Goal: Task Accomplishment & Management: Complete application form

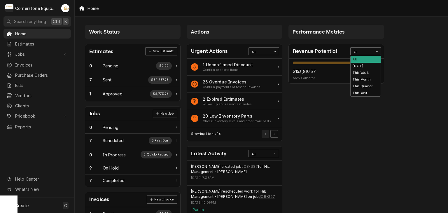
click at [356, 51] on div "All" at bounding box center [361, 52] width 17 height 5
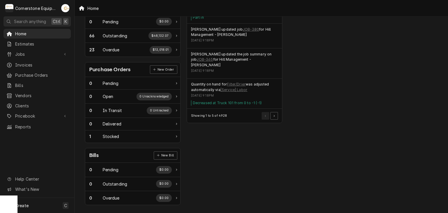
scroll to position [76, 0]
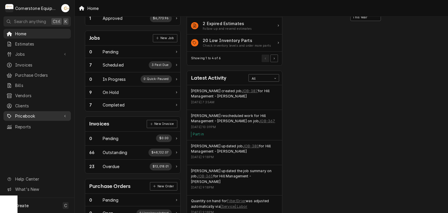
click at [60, 112] on div "Pricebook" at bounding box center [37, 115] width 65 height 7
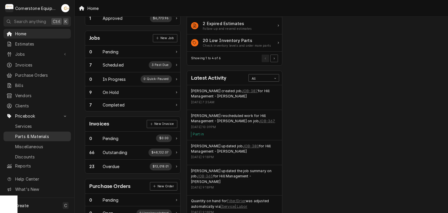
click at [51, 134] on span "Parts & Materials" at bounding box center [41, 136] width 53 height 6
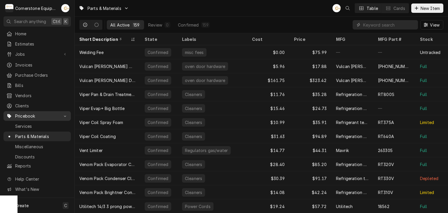
click at [52, 117] on link "Pricebook" at bounding box center [36, 116] width 67 height 10
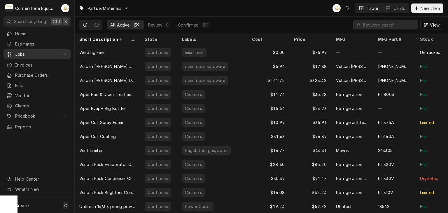
click at [42, 55] on span "Jobs" at bounding box center [37, 54] width 44 height 6
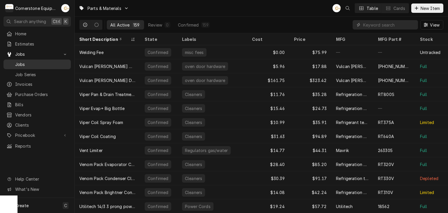
click at [34, 67] on link "Jobs" at bounding box center [36, 64] width 67 height 10
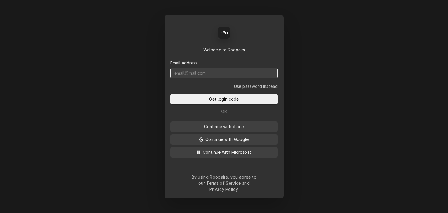
click at [209, 78] on input "Dynamic Content Wrapper" at bounding box center [223, 73] width 107 height 11
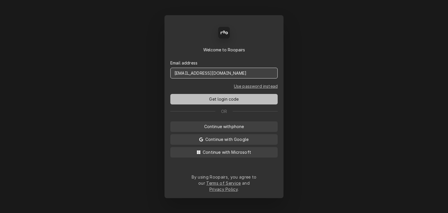
type input "[EMAIL_ADDRESS][DOMAIN_NAME]"
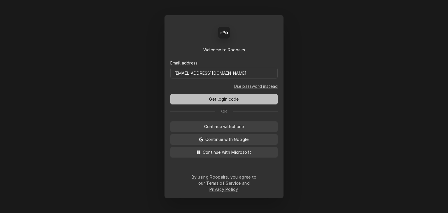
click at [207, 104] on button "Get login code" at bounding box center [223, 99] width 107 height 10
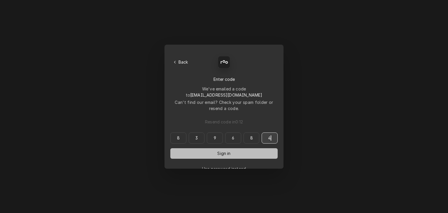
type input "839684"
click at [192, 148] on button "Sign in" at bounding box center [223, 153] width 107 height 10
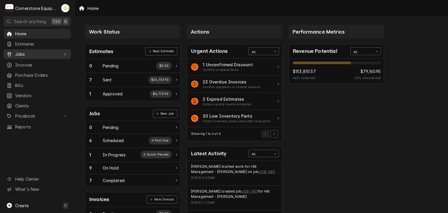
click at [52, 55] on span "Jobs" at bounding box center [37, 54] width 44 height 6
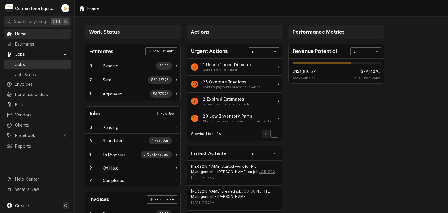
click at [55, 62] on span "Jobs" at bounding box center [41, 64] width 53 height 6
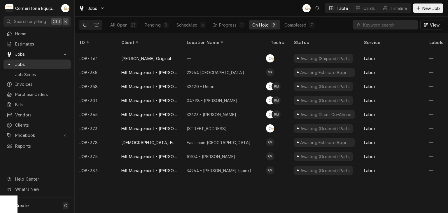
click at [58, 63] on span "Jobs" at bounding box center [41, 64] width 53 height 6
click at [434, 9] on span "New Job" at bounding box center [431, 8] width 20 height 6
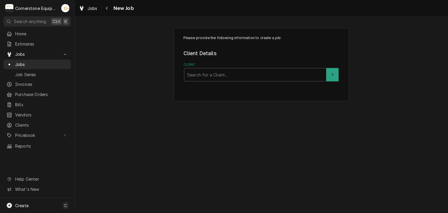
click at [193, 81] on div "Please provide the following information to create a job: Client Details Client…" at bounding box center [261, 64] width 175 height 73
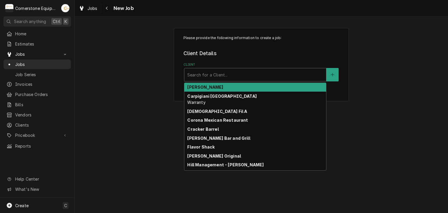
click at [198, 77] on div "Client" at bounding box center [255, 74] width 136 height 10
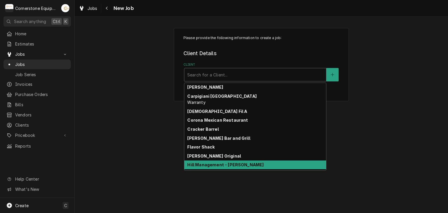
click at [212, 164] on strong "Hill Management - McDonald’s" at bounding box center [225, 164] width 76 height 5
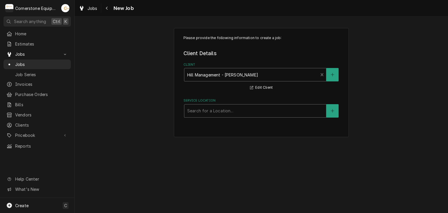
click at [214, 108] on div "Service Location" at bounding box center [255, 111] width 136 height 10
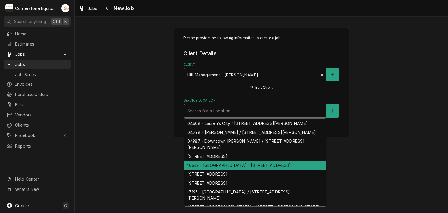
click at [245, 166] on div "10649 - Downtown Clinton / 101 S Broad St, Clinton, SC 29325" at bounding box center [255, 165] width 142 height 9
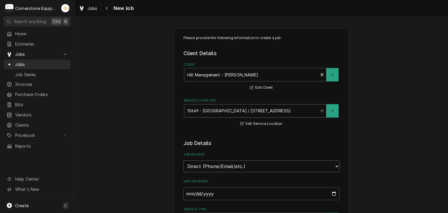
drag, startPoint x: 238, startPoint y: 167, endPoint x: 236, endPoint y: 171, distance: 4.2
click at [238, 167] on select "Direct (Phone/Email/etc.) Other" at bounding box center [261, 166] width 156 height 12
select select "100"
click at [212, 190] on input "Job Source Name" at bounding box center [261, 193] width 156 height 13
type textarea "x"
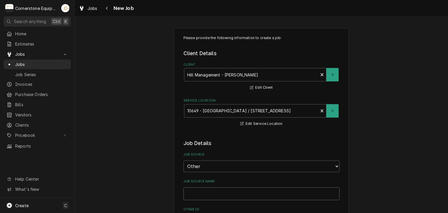
type input "M"
type textarea "x"
type input "Ma"
type textarea "x"
type input "Main"
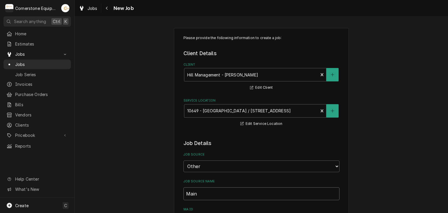
type textarea "x"
type input "Maint"
type textarea "x"
type input "MaintX"
type textarea "x"
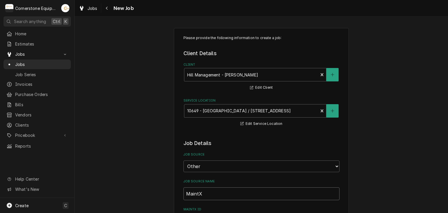
type input "MaintX"
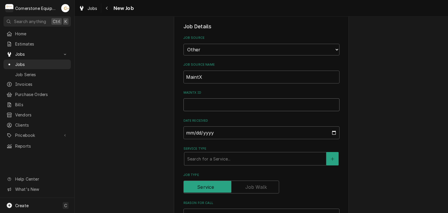
click at [194, 107] on input "MaintX ID" at bounding box center [261, 104] width 156 height 13
type textarea "x"
type input "37"
type textarea "x"
type input "3751"
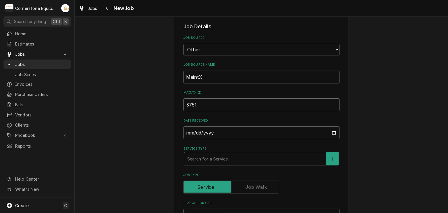
type textarea "x"
type input "3751"
click at [226, 148] on label "Service Type" at bounding box center [261, 148] width 156 height 5
drag, startPoint x: 226, startPoint y: 149, endPoint x: 224, endPoint y: 154, distance: 5.7
click at [224, 154] on div "Service Type Search for a Service..." at bounding box center [261, 155] width 156 height 19
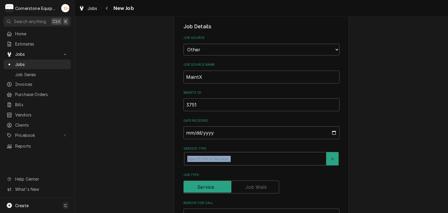
click at [224, 154] on div "Service Type" at bounding box center [255, 158] width 136 height 10
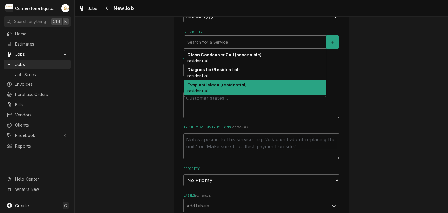
scroll to position [73, 0]
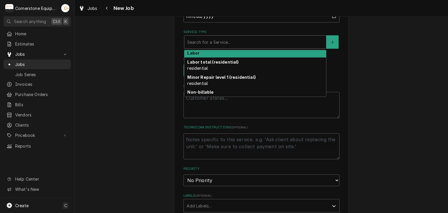
click at [222, 54] on div "Labor" at bounding box center [255, 53] width 142 height 9
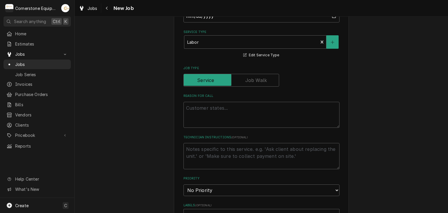
click at [208, 99] on div "Reason For Call" at bounding box center [261, 111] width 156 height 34
click at [212, 118] on textarea "Reason For Call" at bounding box center [261, 115] width 156 height 26
type textarea "x"
type textarea "F"
type textarea "x"
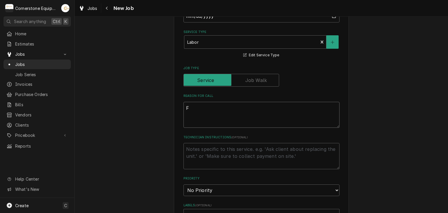
type textarea "Fr"
type textarea "x"
type textarea "Fry"
type textarea "x"
type textarea "Frye"
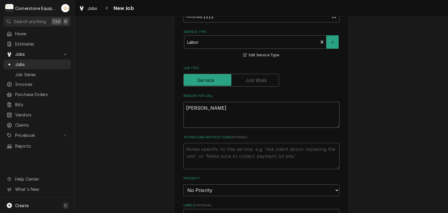
type textarea "x"
type textarea "Fryer"
type textarea "x"
type textarea "Frye"
type textarea "x"
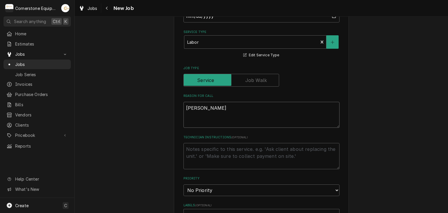
type textarea "Fry"
type textarea "x"
type textarea "Fr"
type textarea "x"
type textarea "F"
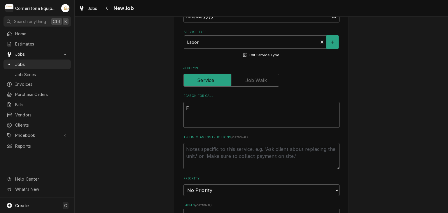
type textarea "x"
type textarea "f"
type textarea "x"
type textarea "fr"
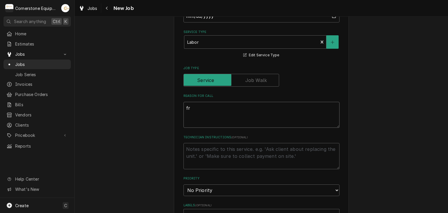
type textarea "x"
type textarea "fry"
type textarea "x"
type textarea "fryer"
type textarea "x"
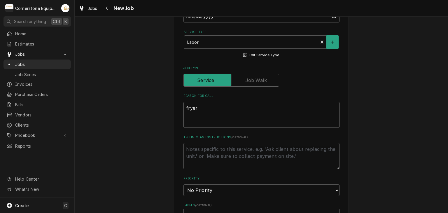
type textarea "fryer"
type textarea "x"
type textarea "fryer i"
type textarea "x"
type textarea "fryer"
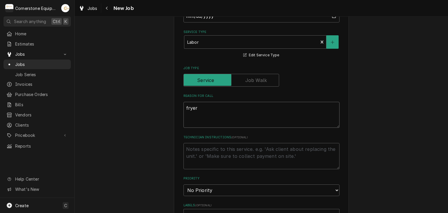
type textarea "x"
type textarea "fryer o"
type textarea "x"
type textarea "fryer"
type textarea "x"
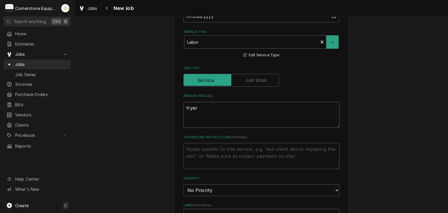
type textarea "fryer o"
type textarea "x"
type textarea "fryer"
type textarea "x"
type textarea "fryer w"
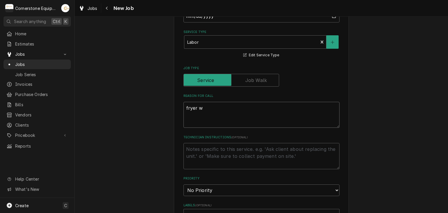
type textarea "x"
type textarea "fryer wo"
type textarea "x"
type textarea "fryer won"
type textarea "x"
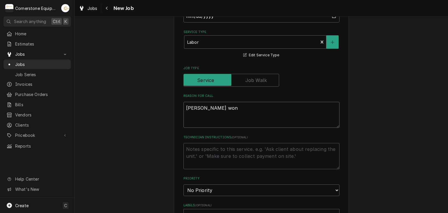
type textarea "fryer wont"
type textarea "x"
type textarea "fryer wont"
type textarea "x"
type textarea "fryer wont r"
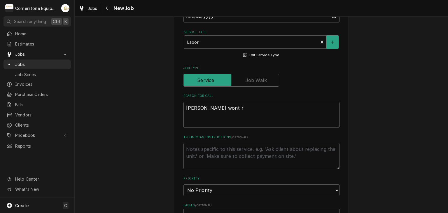
type textarea "x"
type textarea "fryer wont re"
type textarea "x"
type textarea "fryer wont ret"
type textarea "x"
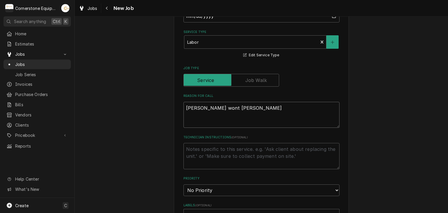
type textarea "fryer wont retu"
type textarea "x"
type textarea "fryer wont retur"
type textarea "x"
type textarea "fryer wont return"
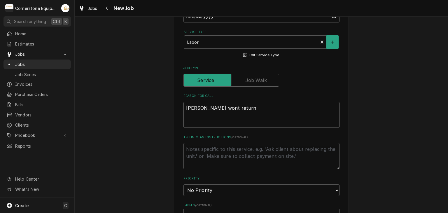
type textarea "x"
type textarea "fryer wont returnt"
type textarea "x"
type textarea "fryer wont return"
type textarea "x"
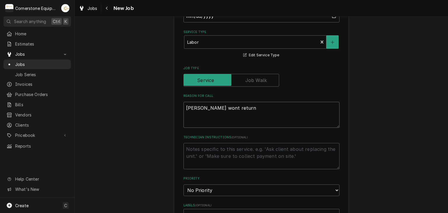
type textarea "fryer wont return"
type textarea "x"
type textarea "fryer wont return t"
type textarea "x"
type textarea "fryer wont return ti"
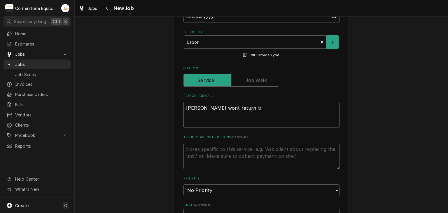
type textarea "x"
type textarea "fryer wont return ti"
type textarea "x"
type textarea "fryer wont return ti"
type textarea "x"
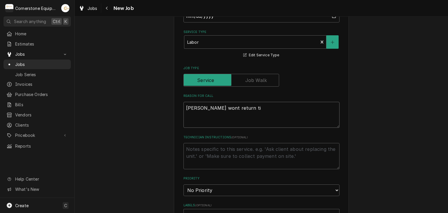
type textarea "fryer wont return ti"
type textarea "x"
type textarea "fryer wont return t"
type textarea "x"
type textarea "fryer wont return to"
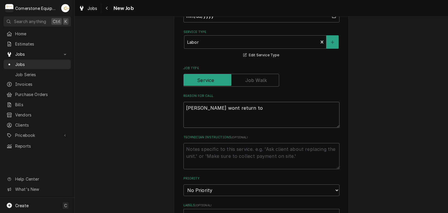
type textarea "x"
type textarea "fryer wont return to"
type textarea "x"
type textarea "fryer wont return to b"
type textarea "x"
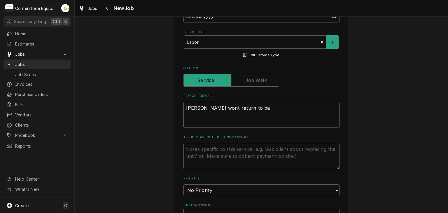
type textarea "fryer wont return to bat"
type textarea "x"
type textarea "fryer wont return to bat"
type textarea "x"
type textarea "fryer wont return to bat"
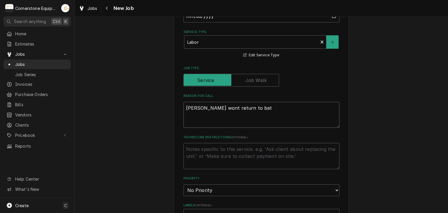
type textarea "x"
type textarea "fryer wont return to ba"
type textarea "x"
type textarea "fryer wont return to b"
type textarea "x"
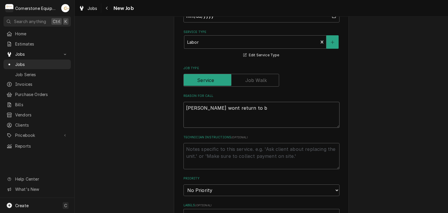
type textarea "fryer wont return to"
type textarea "x"
type textarea "fryer wont return to v"
type textarea "x"
type textarea "fryer wont return to va"
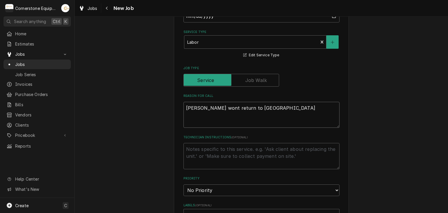
type textarea "x"
type textarea "fryer wont return to vat"
type textarea "x"
type textarea "fryer wont return to vat"
click at [148, 154] on div "Please provide the following information to create a job: Client Details Client…" at bounding box center [261, 122] width 373 height 666
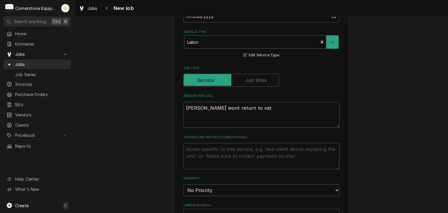
scroll to position [350, 0]
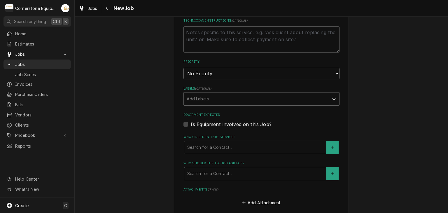
drag, startPoint x: 183, startPoint y: 72, endPoint x: 195, endPoint y: 75, distance: 12.0
click at [193, 75] on select "No Priority Urgent High Medium Low" at bounding box center [261, 74] width 156 height 12
select select "2"
click at [183, 68] on select "No Priority Urgent High Medium Low" at bounding box center [261, 74] width 156 height 12
click at [160, 99] on div "Please provide the following information to create a job: Client Details Client…" at bounding box center [261, 6] width 373 height 666
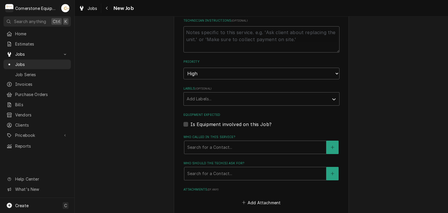
type textarea "x"
click at [211, 122] on label "Is Equipment involved on this Job?" at bounding box center [230, 124] width 81 height 7
click at [211, 122] on input "Equipment Expected" at bounding box center [268, 127] width 156 height 13
checkbox input "true"
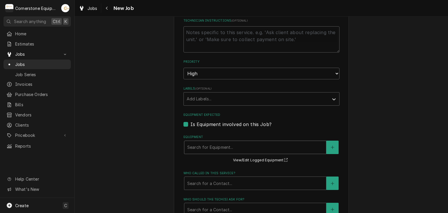
click at [205, 141] on div "Search for Equipment..." at bounding box center [255, 147] width 142 height 13
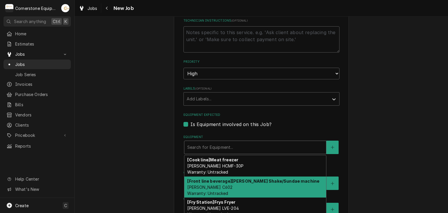
scroll to position [26, 0]
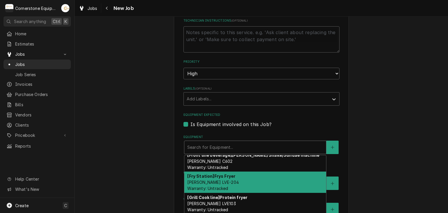
click at [141, 143] on div "Please provide the following information to create a job: Client Details Client…" at bounding box center [261, 24] width 373 height 702
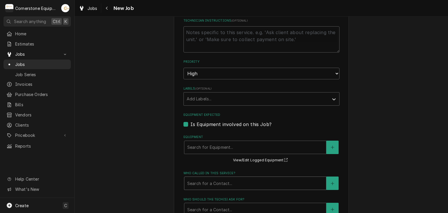
click at [227, 181] on div "Who called in this service?" at bounding box center [255, 183] width 136 height 10
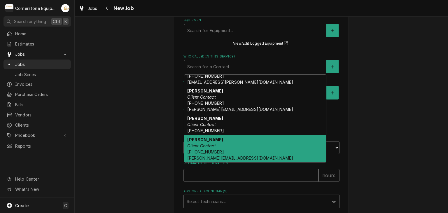
scroll to position [0, 0]
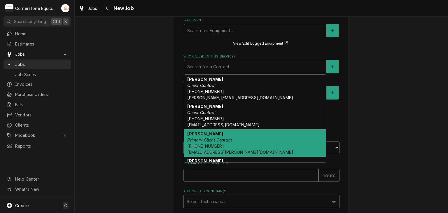
drag, startPoint x: 204, startPoint y: 139, endPoint x: 202, endPoint y: 142, distance: 3.1
click at [204, 140] on em "Primary Client Contact" at bounding box center [209, 139] width 45 height 5
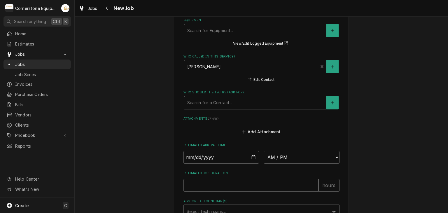
click at [202, 99] on div "Who should the tech(s) ask for?" at bounding box center [255, 102] width 136 height 10
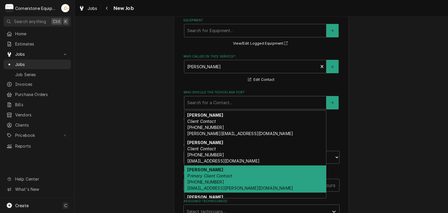
click at [222, 169] on div "Ashton Vazquez Primary Client Contact (346) 249-1763 ashton.vazquez@us.stores.m…" at bounding box center [255, 178] width 142 height 27
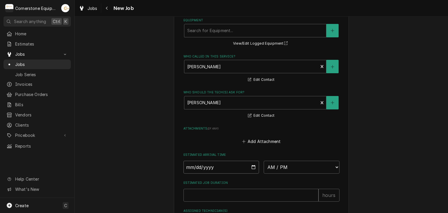
drag, startPoint x: 244, startPoint y: 163, endPoint x: 251, endPoint y: 164, distance: 6.5
click at [248, 164] on input "Date" at bounding box center [221, 167] width 76 height 13
click at [255, 142] on button "Add Attachment" at bounding box center [261, 141] width 41 height 8
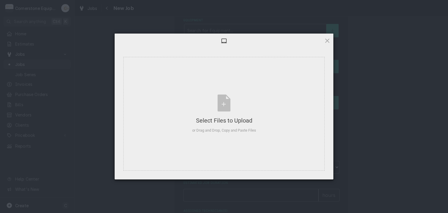
click at [331, 39] on div at bounding box center [224, 41] width 219 height 15
click at [328, 39] on span at bounding box center [327, 40] width 6 height 6
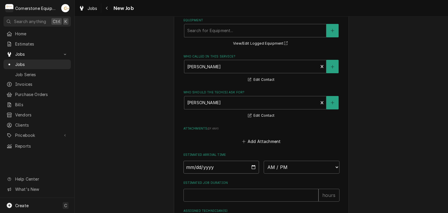
click at [250, 169] on input "Date" at bounding box center [221, 167] width 76 height 13
click at [251, 166] on input "Date" at bounding box center [221, 167] width 76 height 13
type textarea "x"
type input "2025-09-04"
type textarea "x"
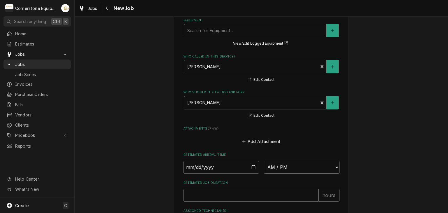
click at [267, 162] on select "AM / PM 6:00 AM 6:15 AM 6:30 AM 6:45 AM 7:00 AM 7:15 AM 7:30 AM 7:45 AM 8:00 AM…" at bounding box center [302, 167] width 76 height 13
select select "12:00:00"
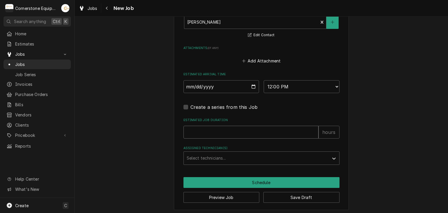
click at [222, 126] on input "Estimated Job Duration" at bounding box center [250, 132] width 135 height 13
type textarea "x"
type input "2"
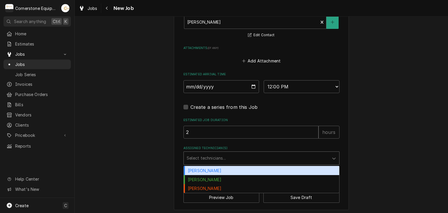
drag, startPoint x: 215, startPoint y: 162, endPoint x: 217, endPoint y: 159, distance: 3.6
click at [215, 161] on div "Select technicians..." at bounding box center [256, 158] width 145 height 13
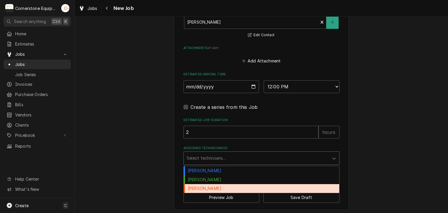
click at [209, 184] on div "Roberto Martinez" at bounding box center [261, 188] width 155 height 9
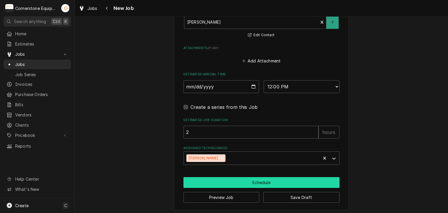
click at [185, 177] on button "Schedule" at bounding box center [261, 182] width 156 height 11
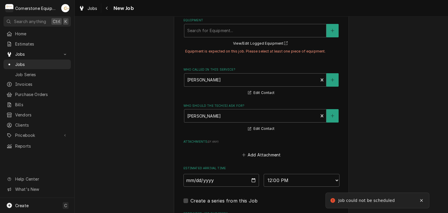
scroll to position [350, 0]
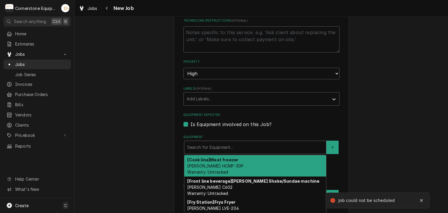
type textarea "x"
click at [194, 145] on div "Equipment" at bounding box center [255, 147] width 136 height 10
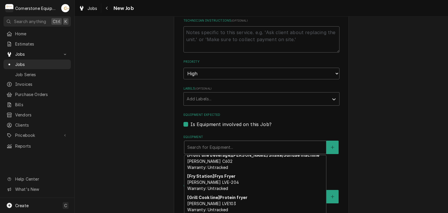
scroll to position [0, 0]
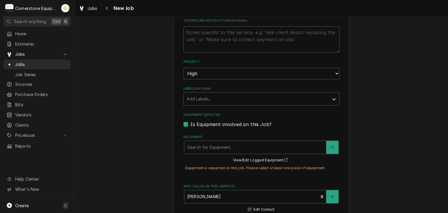
click at [204, 127] on fieldset "Job Details Job Source Direct (Phone/Email/etc.) Other Job Source Name MaintX M…" at bounding box center [261, 81] width 156 height 585
click at [206, 124] on label "Is Equipment involved on this Job?" at bounding box center [230, 124] width 81 height 7
click at [206, 124] on input "Equipment Expected" at bounding box center [268, 127] width 156 height 13
checkbox input "false"
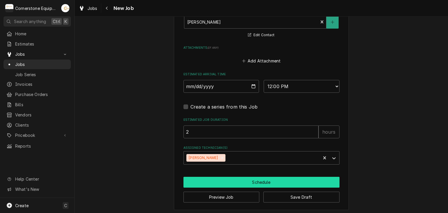
click at [212, 177] on button "Schedule" at bounding box center [261, 182] width 156 height 11
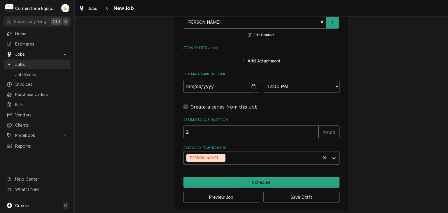
scroll to position [506, 0]
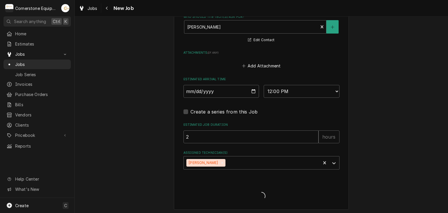
type textarea "x"
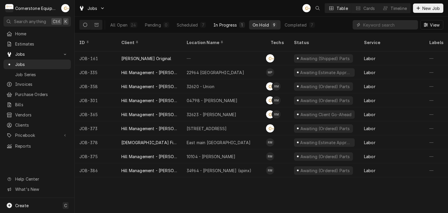
click at [230, 26] on div "In Progress" at bounding box center [224, 25] width 23 height 6
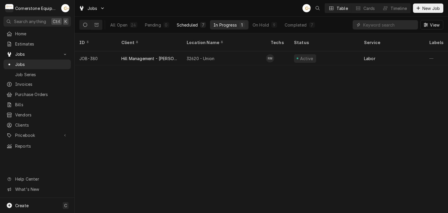
click at [178, 22] on div "Scheduled" at bounding box center [187, 25] width 21 height 6
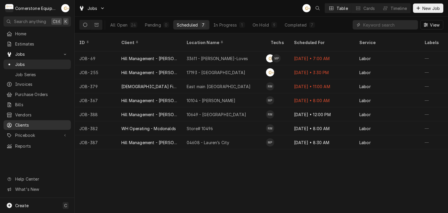
click at [40, 122] on span "Clients" at bounding box center [41, 125] width 53 height 6
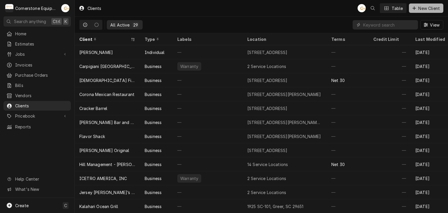
click at [436, 9] on span "New Client" at bounding box center [429, 8] width 24 height 6
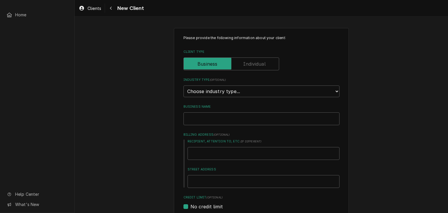
type textarea "x"
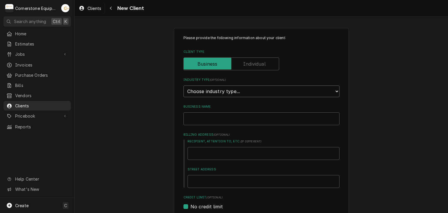
click at [224, 93] on select "Choose industry type... Residential Commercial Industrial Government" at bounding box center [261, 91] width 156 height 12
select select "2"
click at [183, 85] on select "Choose industry type... Residential Commercial Industrial Government" at bounding box center [261, 91] width 156 height 12
type textarea "x"
click at [213, 120] on input "Business Name" at bounding box center [261, 118] width 156 height 13
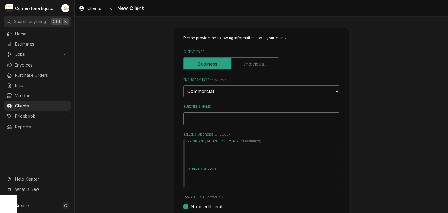
type input "C"
type textarea "x"
type input "Co"
type textarea "x"
type input "Con"
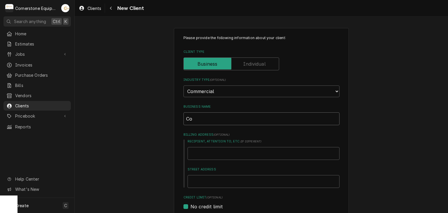
type textarea "x"
type input "Conv"
type textarea "x"
type input "Conve"
type textarea "x"
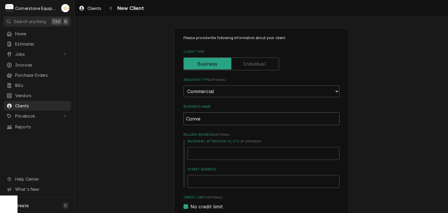
type input "Conver"
type textarea "x"
type input "Convers"
type textarea "x"
type input "Converse"
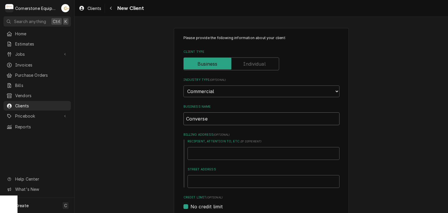
type textarea "x"
type input "Converse"
type textarea "x"
type input "Converse C"
type textarea "x"
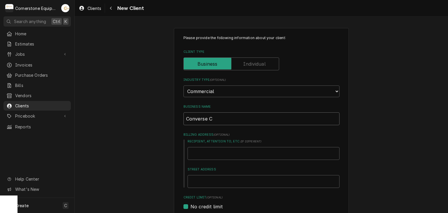
type input "Converse Co"
type textarea "x"
type input "Converse Col"
type textarea "x"
type input "Converse Coll"
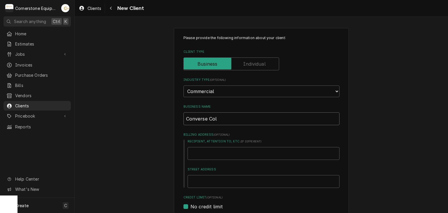
type textarea "x"
type input "Converse Colle"
type textarea "x"
type input "Converse Colleg"
type textarea "x"
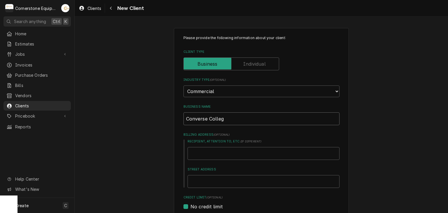
type input "Converse College"
type textarea "x"
type input "Converse College"
type textarea "x"
click at [155, 121] on div "Please provide the following information about your client: Client Type Industr…" at bounding box center [261, 214] width 373 height 383
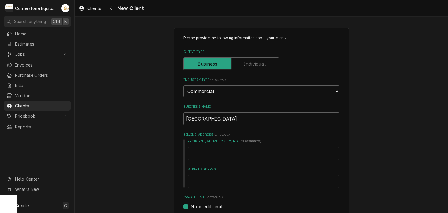
click at [232, 126] on div "Please provide the following information about your client: Client Type Industr…" at bounding box center [261, 202] width 156 height 335
click at [232, 117] on input "Converse College" at bounding box center [261, 118] width 156 height 13
type input "Converse College"
type textarea "x"
type input "Converse Colleg"
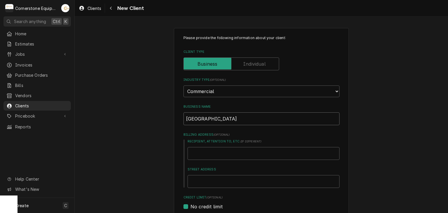
type textarea "x"
type input "Converse Colle"
type textarea "x"
type input "Converse Coll"
type textarea "x"
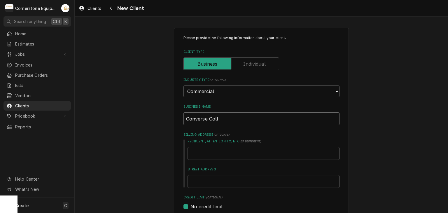
type input "Converse Col"
type textarea "x"
type input "Converse Co"
type textarea "x"
type input "Converse C"
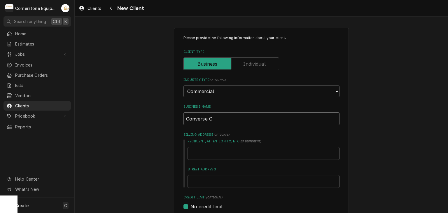
type textarea "x"
type input "Converse"
type textarea "x"
type input "Converse U"
type textarea "x"
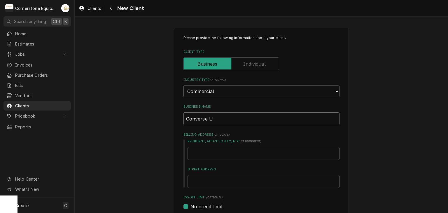
type input "Converse Un"
type textarea "x"
type input "Converse Uni"
type textarea "x"
type input "Converse Univ"
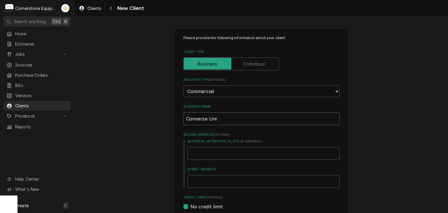
type textarea "x"
type input "Converse Unive"
type textarea "x"
type input "Converse Univer"
type textarea "x"
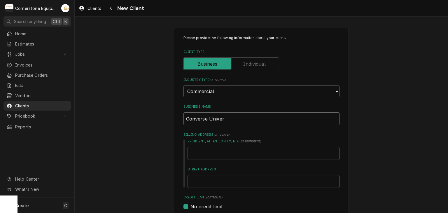
type input "Converse Univers"
type textarea "x"
type input "Converse Universi"
type textarea "x"
type input "Converse Universit"
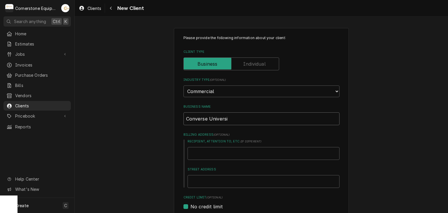
type textarea "x"
type input "[GEOGRAPHIC_DATA]"
type textarea "x"
type input "[GEOGRAPHIC_DATA]"
type textarea "x"
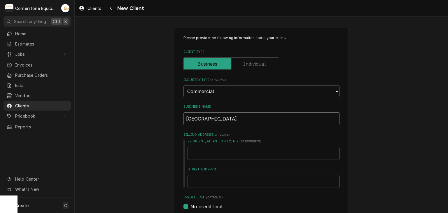
type input "[GEOGRAPHIC_DATA]"
type textarea "x"
type input "[GEOGRAPHIC_DATA]"
type textarea "x"
type input "[GEOGRAPHIC_DATA]"
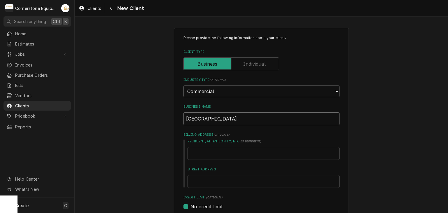
type textarea "x"
type input "[GEOGRAPHIC_DATA]"
click at [235, 148] on input "Recipient, Attention To, etc. ( if different )" at bounding box center [263, 153] width 152 height 13
type input "C"
type textarea "x"
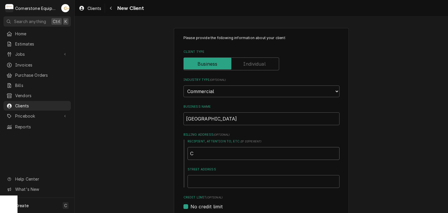
type input "Co"
type textarea "x"
type input "Con"
type textarea "x"
type input "Conv"
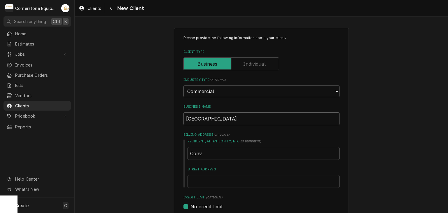
type textarea "x"
type input "Conve"
type textarea "x"
type input "Conver"
type textarea "x"
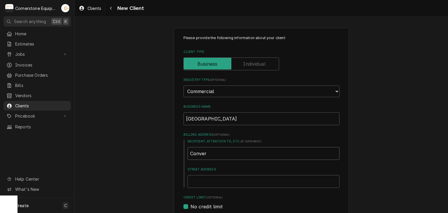
type input "Convers"
type textarea "x"
type input "Converse"
type textarea "x"
type input "Converse"
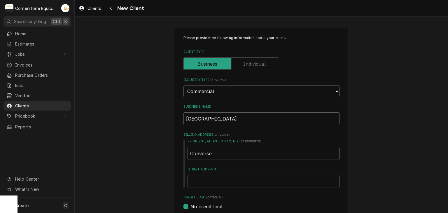
type textarea "x"
type input "Converse u"
type textarea "x"
type input "Converse"
type textarea "x"
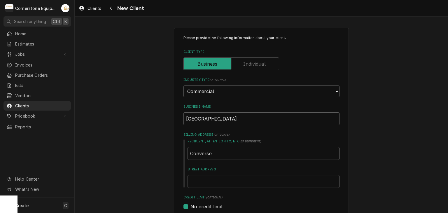
type input "Converse U"
type textarea "x"
type input "Converse Un"
type textarea "x"
type input "Converse Uni"
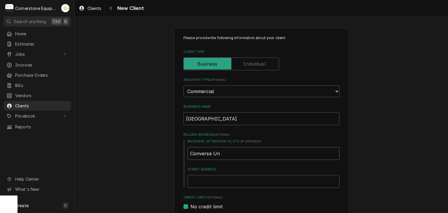
type textarea "x"
type input "Converse Univ"
type textarea "x"
type input "Converse Unive"
type textarea "x"
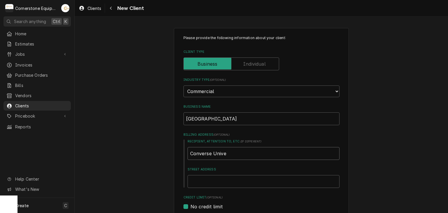
type input "Converse Univer"
type textarea "x"
type input "Converse Univers"
type textarea "x"
type input "Converse Universi"
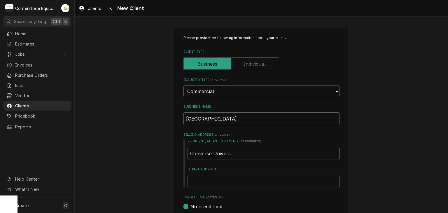
type textarea "x"
type input "Converse Universit"
type textarea "x"
type input "[GEOGRAPHIC_DATA]"
type textarea "x"
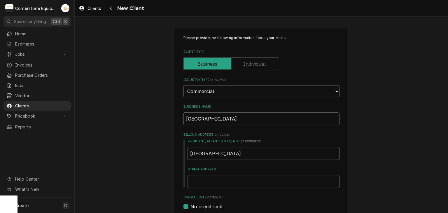
type input "[GEOGRAPHIC_DATA]"
type textarea "x"
type input "[GEOGRAPHIC_DATA]"
click at [230, 192] on div "Please provide the following information about your client: Client Type Industr…" at bounding box center [261, 202] width 156 height 335
click at [230, 190] on div "Please provide the following information about your client: Client Type Industr…" at bounding box center [261, 202] width 156 height 335
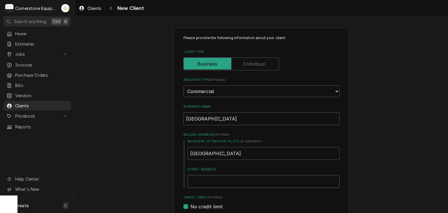
click at [229, 187] on input "Street Address" at bounding box center [263, 181] width 152 height 13
type input "5"
type textarea "x"
type input "58"
type textarea "x"
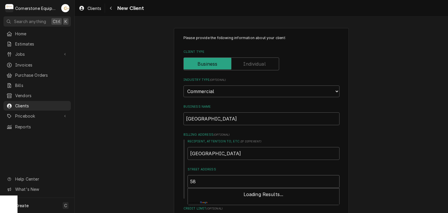
type input "580"
type textarea "x"
type input "580"
type textarea "x"
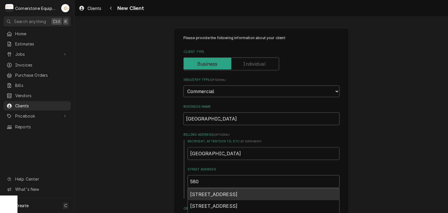
type input "580 e"
type textarea "x"
type input "580 e"
type textarea "x"
click at [217, 191] on span "580 East Main Street, Spartanburg, SC, USA" at bounding box center [214, 194] width 48 height 6
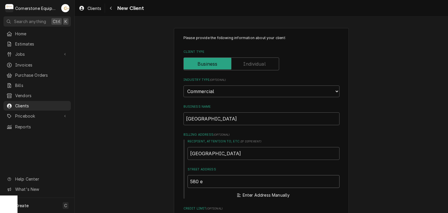
type input "580 E Main St"
type textarea "x"
type input "580 E Main St"
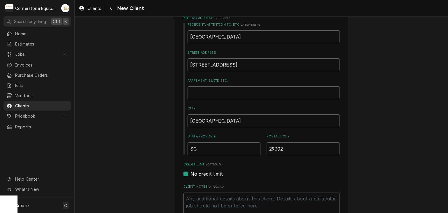
scroll to position [233, 0]
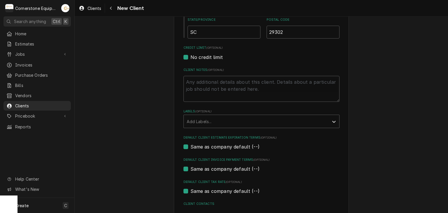
click at [215, 59] on label "No credit limit" at bounding box center [206, 57] width 32 height 7
click at [215, 59] on input "No credit limit" at bounding box center [268, 60] width 156 height 13
checkbox input "false"
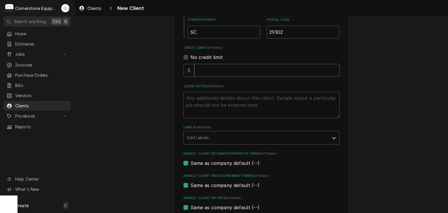
click at [214, 67] on input "Credit Limit" at bounding box center [266, 70] width 145 height 13
type textarea "x"
type input "1"
type textarea "x"
type input "10"
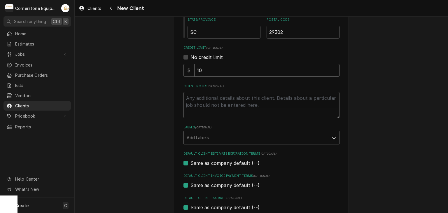
type textarea "x"
type input "100"
type textarea "x"
type input "1000"
type textarea "x"
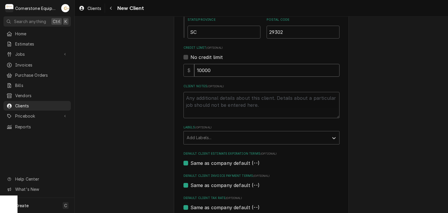
type input "10000"
click at [127, 87] on div "Please provide the following information about your client: Client Type Industr…" at bounding box center [261, 30] width 373 height 483
click at [150, 118] on div "Please provide the following information about your client: Client Type Industr…" at bounding box center [261, 30] width 373 height 483
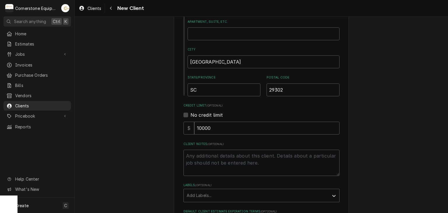
scroll to position [292, 0]
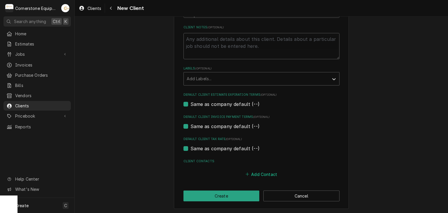
click at [253, 173] on button "Add Contact" at bounding box center [261, 174] width 34 height 8
type textarea "x"
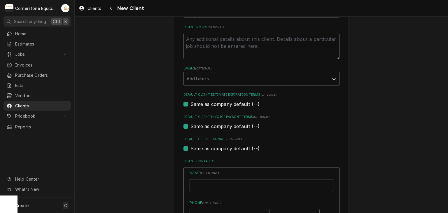
click at [234, 180] on div "Name ( optional )" at bounding box center [262, 181] width 144 height 22
click at [234, 180] on input "Business Name" at bounding box center [262, 185] width 144 height 13
type input "[PERSON_NAME]"
click at [175, 169] on div "Please provide the following information about your client: Client Type Industr…" at bounding box center [261, 70] width 175 height 668
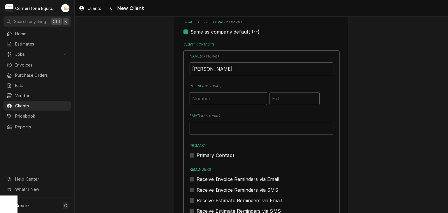
click at [218, 99] on input "Phone ( optional )" at bounding box center [229, 98] width 78 height 13
click at [217, 95] on input "(864)" at bounding box center [229, 98] width 78 height 13
type input "[PHONE_NUMBER]"
paste input "[PERSON_NAME][EMAIL_ADDRESS][PERSON_NAME][DOMAIN_NAME]"
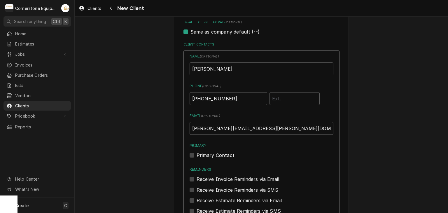
type input "[PERSON_NAME][EMAIL_ADDRESS][PERSON_NAME][DOMAIN_NAME]"
drag, startPoint x: 204, startPoint y: 149, endPoint x: 204, endPoint y: 155, distance: 6.7
click at [204, 150] on div "Primary Primary Contact" at bounding box center [262, 151] width 144 height 16
click at [204, 155] on label "Primary Contact" at bounding box center [216, 155] width 38 height 7
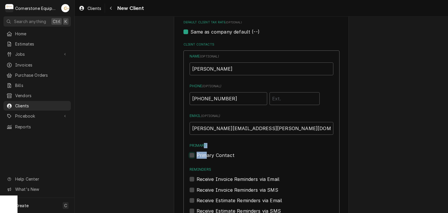
click at [204, 155] on input "Primary" at bounding box center [269, 158] width 144 height 13
checkbox input "true"
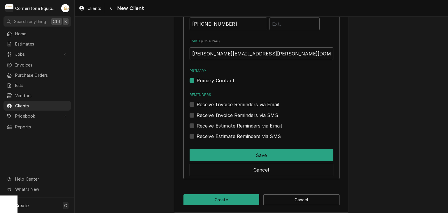
scroll to position [487, 0]
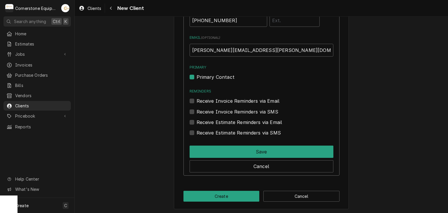
click at [211, 98] on label "Receive Invoice Reminders via Email" at bounding box center [238, 100] width 83 height 7
click at [211, 98] on input "Reminders" at bounding box center [269, 103] width 144 height 13
checkbox input "true"
drag, startPoint x: 211, startPoint y: 104, endPoint x: 210, endPoint y: 106, distance: 3.0
click at [211, 105] on div "Name ( optional ) Susan Jackson Phone ( optional ) (864) 596-9744 Email ( optio…" at bounding box center [262, 56] width 144 height 161
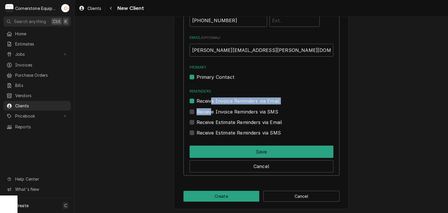
click at [208, 112] on label "Receive Invoice Reminders via SMS" at bounding box center [238, 111] width 82 height 7
click at [208, 112] on input "Contact Edit Form" at bounding box center [269, 114] width 144 height 13
checkbox input "true"
click at [209, 122] on label "Receive Estimate Reminders via Email" at bounding box center [240, 122] width 86 height 7
click at [209, 122] on input "Contact Edit Form" at bounding box center [269, 125] width 144 height 13
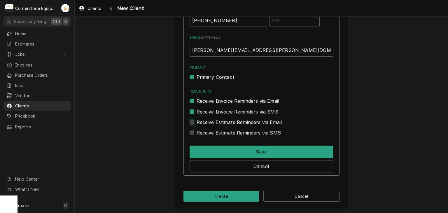
checkbox input "true"
click at [207, 133] on label "Receive Estimate Reminders via SMS" at bounding box center [239, 132] width 84 height 7
click at [207, 133] on input "Contact Edit Form" at bounding box center [269, 135] width 144 height 13
checkbox input "true"
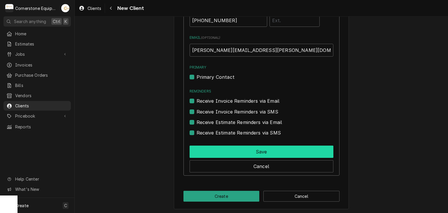
click at [225, 147] on button "Save" at bounding box center [262, 151] width 144 height 12
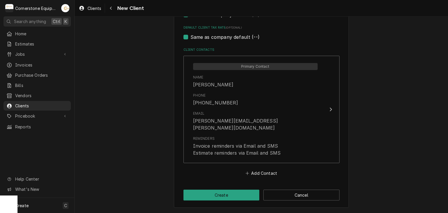
scroll to position [395, 0]
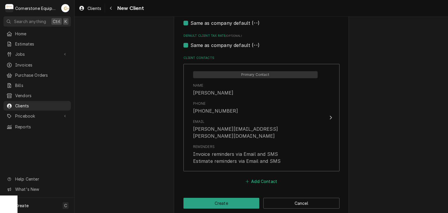
click at [274, 177] on button "Add Contact" at bounding box center [261, 181] width 34 height 8
type textarea "x"
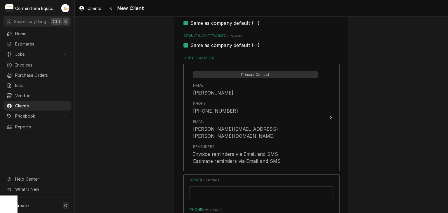
scroll to position [512, 0]
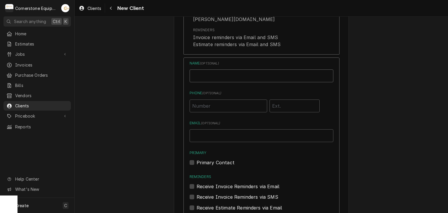
click at [211, 69] on input "Business Name" at bounding box center [262, 75] width 144 height 13
type input "e"
type input "[PERSON_NAME]"
click at [208, 100] on input "Phone ( optional )" at bounding box center [229, 105] width 78 height 13
type input "[PHONE_NUMBER]"
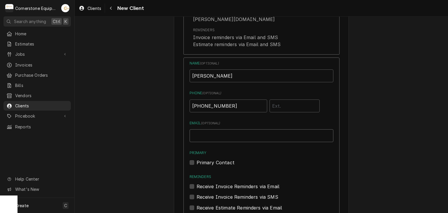
click at [229, 129] on input "Email ( optional )" at bounding box center [262, 135] width 144 height 13
type input "[PERSON_NAME][EMAIL_ADDRESS][PERSON_NAME][DOMAIN_NAME]"
click at [226, 150] on label "Primary" at bounding box center [262, 152] width 144 height 5
click at [226, 159] on input "Primary" at bounding box center [269, 165] width 144 height 13
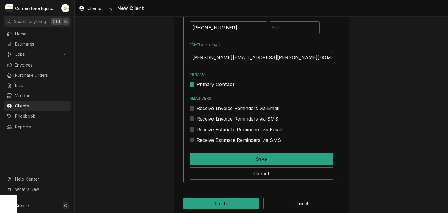
click at [218, 80] on div "Name ( optional ) Edward Struble Phone ( optional ) (864) 590-1656 Email ( opti…" at bounding box center [262, 63] width 144 height 161
click at [218, 81] on label "Primary Contact" at bounding box center [216, 84] width 38 height 7
click at [218, 81] on input "Primary" at bounding box center [269, 87] width 144 height 13
checkbox input "false"
click at [241, 133] on div "Receive Estimate Reminders via SMS" at bounding box center [262, 138] width 144 height 10
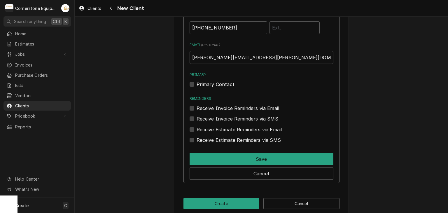
click at [238, 122] on div "Receive Estimate Reminders via Email" at bounding box center [262, 127] width 144 height 10
click at [237, 126] on label "Receive Estimate Reminders via Email" at bounding box center [240, 129] width 86 height 7
click at [237, 126] on input "Contact Edit Form" at bounding box center [269, 132] width 144 height 13
click at [238, 126] on label "Receive Estimate Reminders via Email" at bounding box center [240, 129] width 86 height 7
click at [238, 126] on input "Contact Edit Form" at bounding box center [269, 132] width 144 height 13
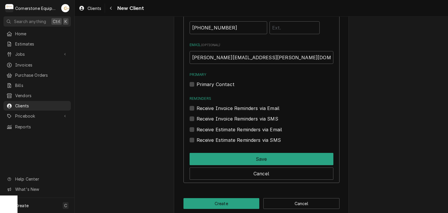
click at [241, 133] on div "Receive Estimate Reminders via SMS" at bounding box center [262, 138] width 144 height 10
drag, startPoint x: 239, startPoint y: 121, endPoint x: 240, endPoint y: 136, distance: 15.5
click at [239, 126] on label "Receive Estimate Reminders via Email" at bounding box center [240, 129] width 86 height 7
click at [239, 126] on input "Contact Edit Form" at bounding box center [269, 132] width 144 height 13
checkbox input "true"
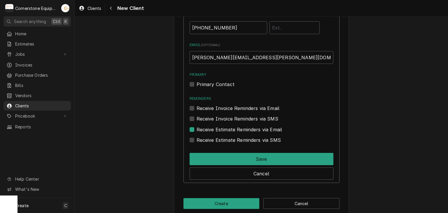
click at [241, 134] on div "Name ( optional ) Edward Struble Phone ( optional ) (864) 590-1656 Email ( opti…" at bounding box center [261, 81] width 156 height 204
click at [240, 136] on label "Receive Estimate Reminders via SMS" at bounding box center [239, 139] width 84 height 7
click at [240, 136] on input "Contact Edit Form" at bounding box center [269, 142] width 144 height 13
checkbox input "true"
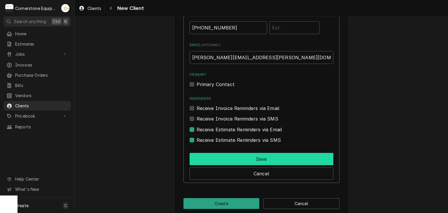
click at [250, 153] on button "Save" at bounding box center [262, 159] width 144 height 12
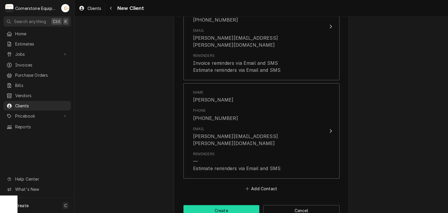
click at [238, 205] on button "Create" at bounding box center [221, 210] width 76 height 11
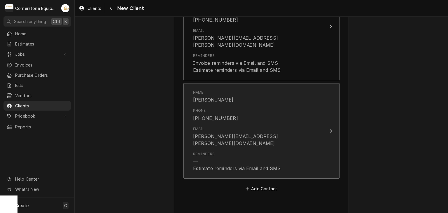
type textarea "x"
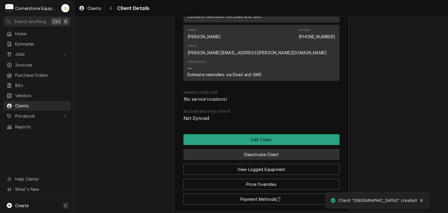
scroll to position [269, 0]
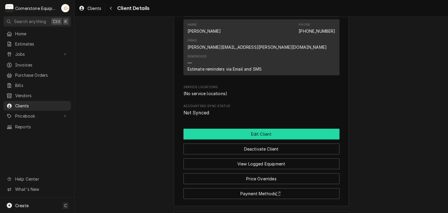
click at [265, 129] on button "Edit Client" at bounding box center [261, 134] width 156 height 11
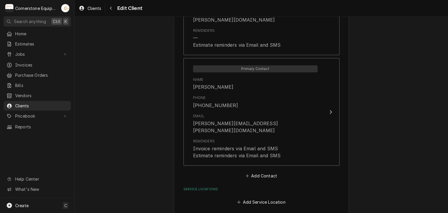
scroll to position [513, 0]
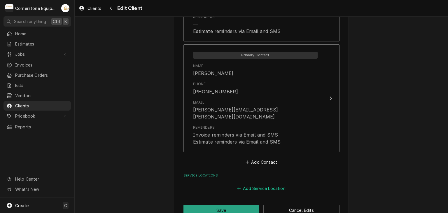
click at [259, 184] on button "Add Service Location" at bounding box center [261, 188] width 50 height 8
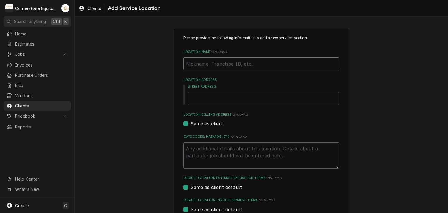
click at [206, 67] on input "Location Name ( optional )" at bounding box center [261, 63] width 156 height 13
type textarea "x"
type input "M"
type textarea "x"
type input "Ma"
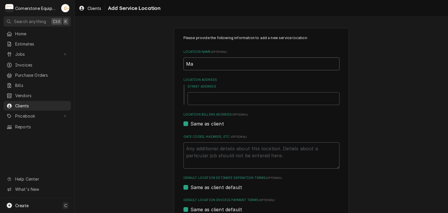
type textarea "x"
type input "Mai"
type textarea "x"
type input "Main"
type textarea "x"
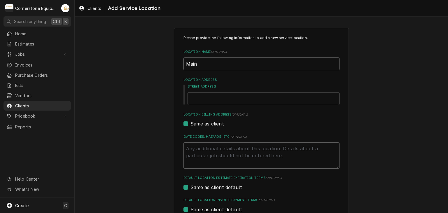
type input "Main"
type textarea "x"
type input "Main K"
type textarea "x"
type input "Main Ki"
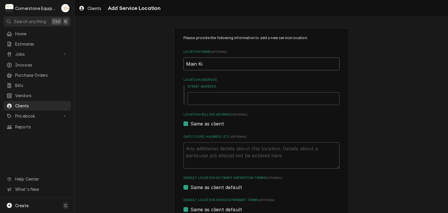
type textarea "x"
type input "Main Kit"
type textarea "x"
type input "Main Kitc"
type textarea "x"
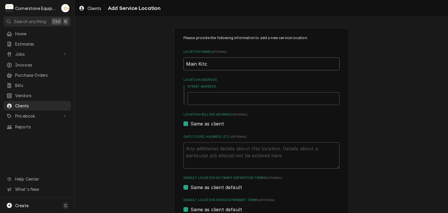
type input "Main Kitch"
type textarea "x"
type input "Main Kitche"
type textarea "x"
type input "Main Kitchen"
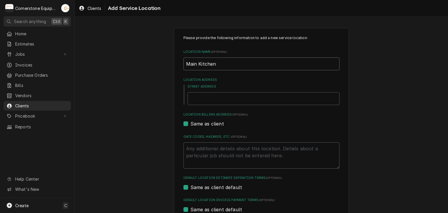
type textarea "x"
type input "Main Kitchen"
click at [148, 69] on div "Please provide the following information to add a new service location: Locatio…" at bounding box center [261, 160] width 373 height 274
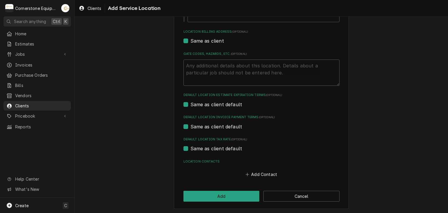
scroll to position [84, 0]
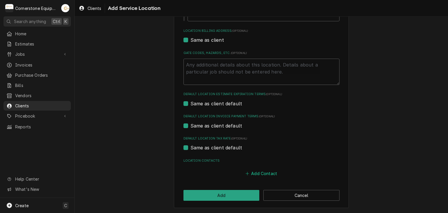
click at [259, 174] on button "Add Contact" at bounding box center [261, 173] width 34 height 8
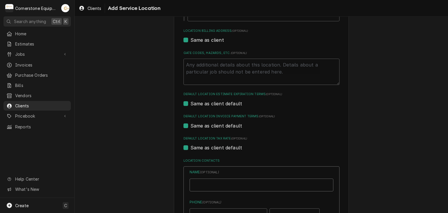
click at [220, 183] on input "Location Name ( optional )" at bounding box center [262, 184] width 144 height 13
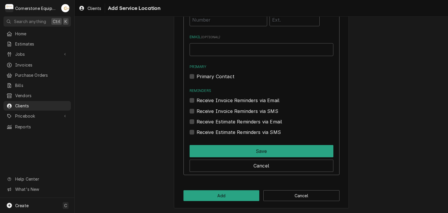
drag, startPoint x: 146, startPoint y: 165, endPoint x: 158, endPoint y: 164, distance: 12.0
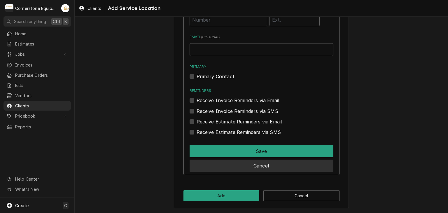
click at [198, 168] on button "Cancel" at bounding box center [262, 165] width 144 height 12
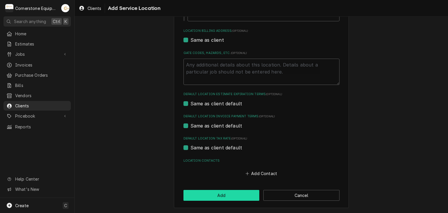
click at [205, 193] on button "Add" at bounding box center [221, 195] width 76 height 11
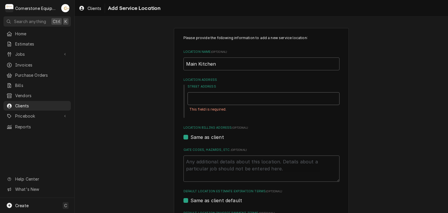
click at [221, 100] on input "Street Address" at bounding box center [263, 98] width 152 height 13
type textarea "x"
type input "5"
type textarea "x"
type input "58"
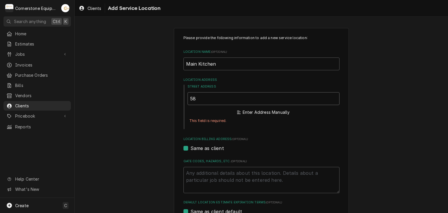
type textarea "x"
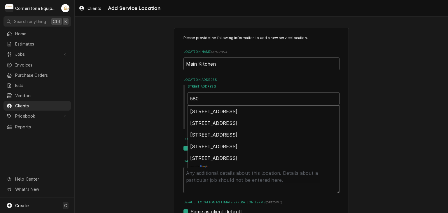
type input "580"
click at [155, 92] on div "Please provide the following information to add a new service location: Locatio…" at bounding box center [261, 172] width 373 height 299
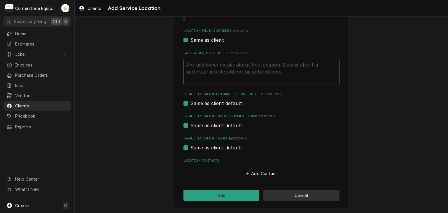
click at [272, 192] on button "Cancel" at bounding box center [301, 195] width 76 height 11
type textarea "x"
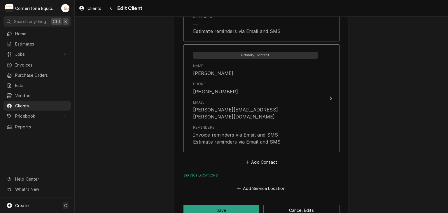
scroll to position [506, 0]
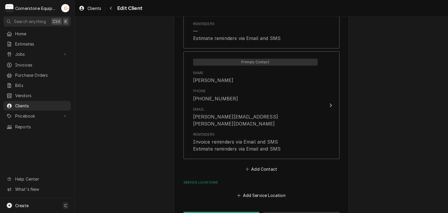
click at [297, 212] on button "Cancel Edits" at bounding box center [301, 217] width 76 height 11
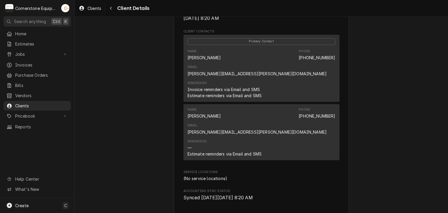
scroll to position [269, 0]
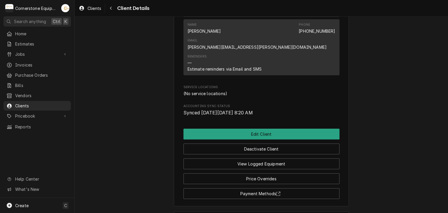
drag, startPoint x: 241, startPoint y: 158, endPoint x: 241, endPoint y: 161, distance: 2.9
click at [241, 184] on div "Payment Methods" at bounding box center [261, 191] width 156 height 15
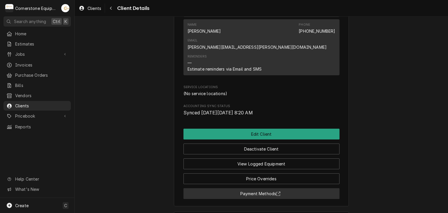
click at [241, 188] on button "Payment Methods" at bounding box center [261, 193] width 156 height 11
